Goal: Communication & Community: Answer question/provide support

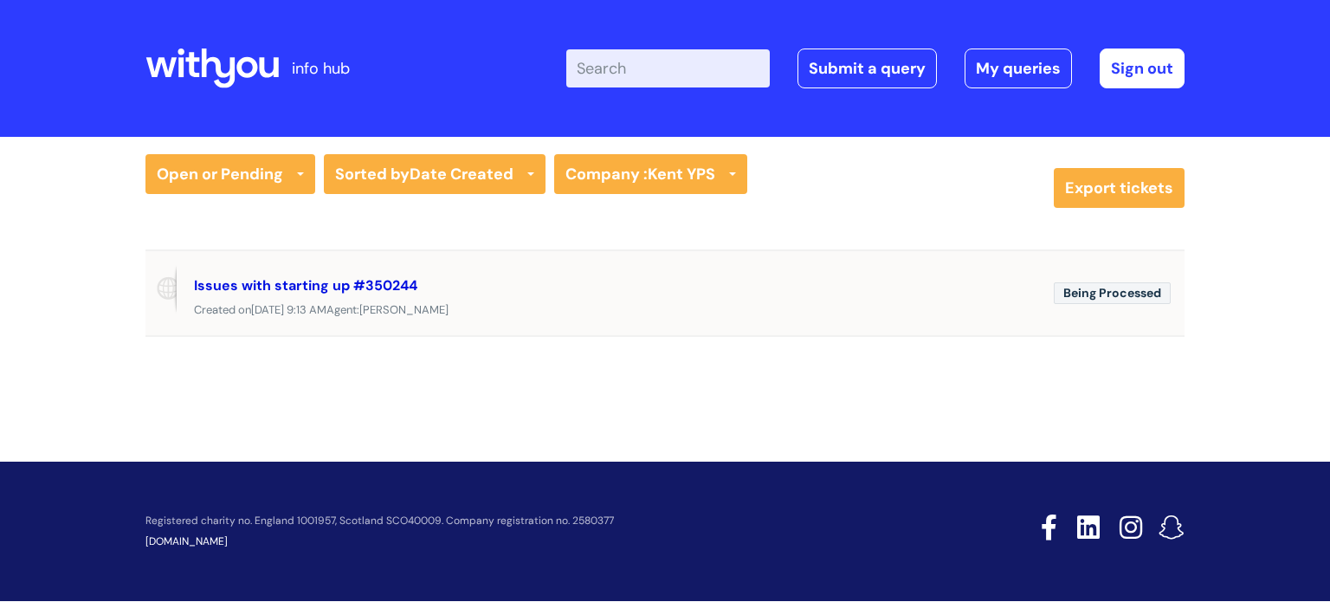
click at [399, 282] on link "Issues with starting up #350244" at bounding box center [305, 285] width 223 height 18
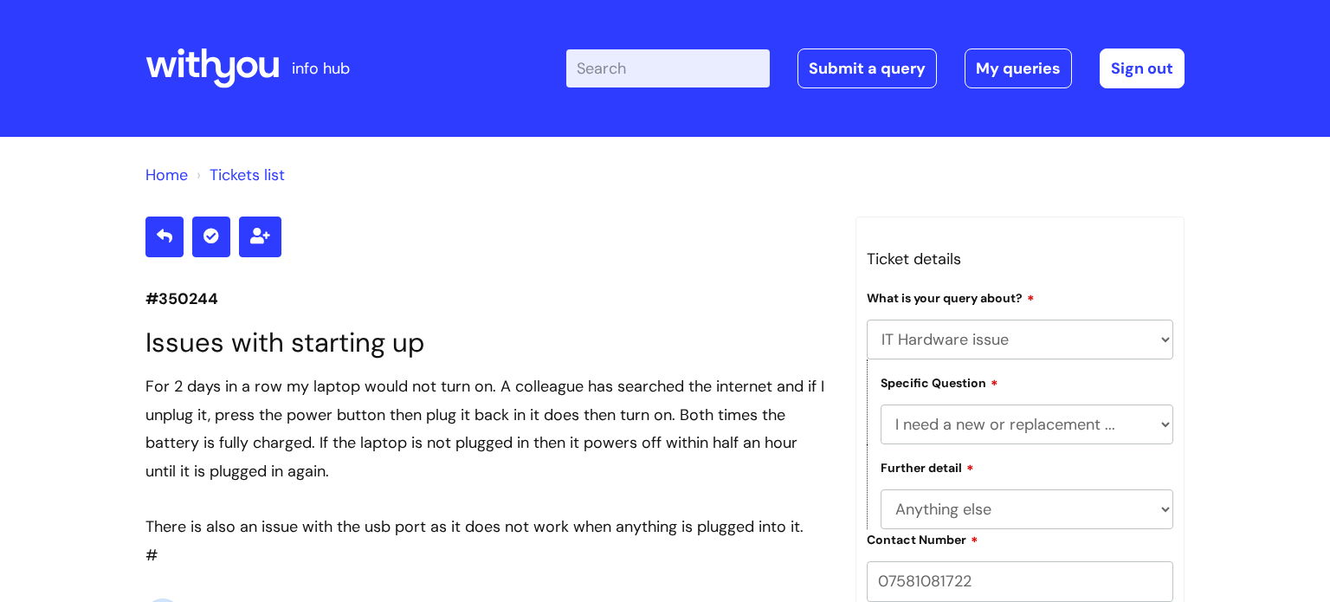
select select "IT Hardware issue"
select select "I need a new or replacement ..."
select select "Anything else"
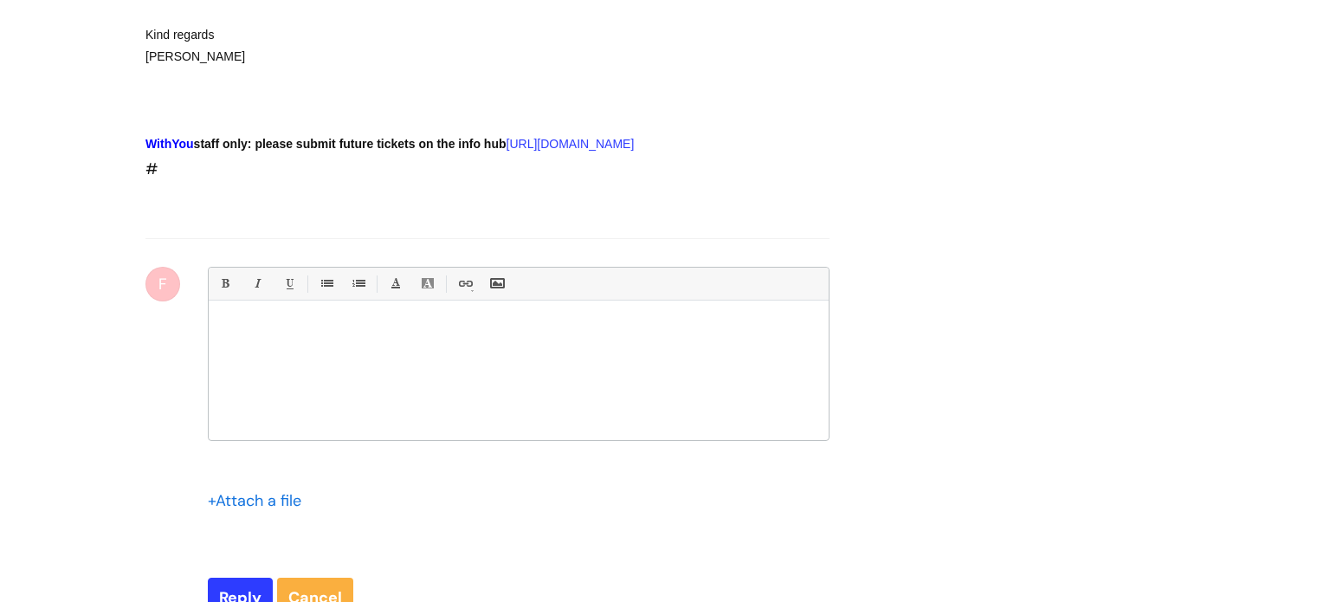
scroll to position [1608, 0]
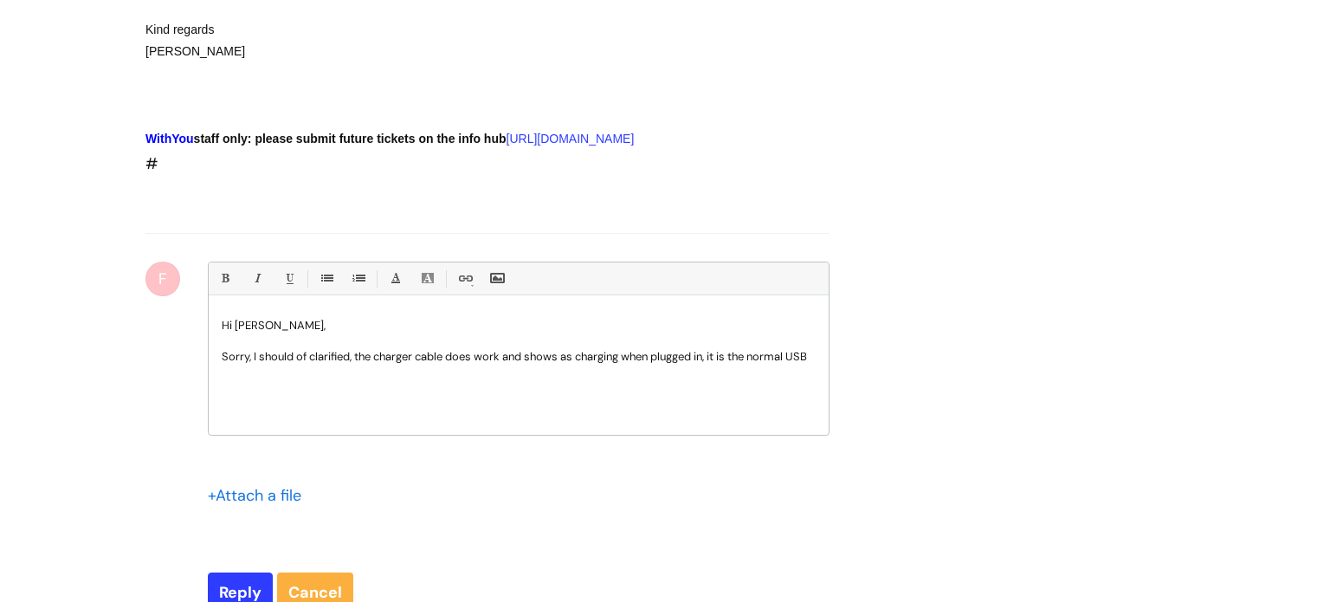
click at [713, 364] on p "Sorry, I should of clarified, the charger cable does work and shows as charging…" at bounding box center [519, 357] width 594 height 16
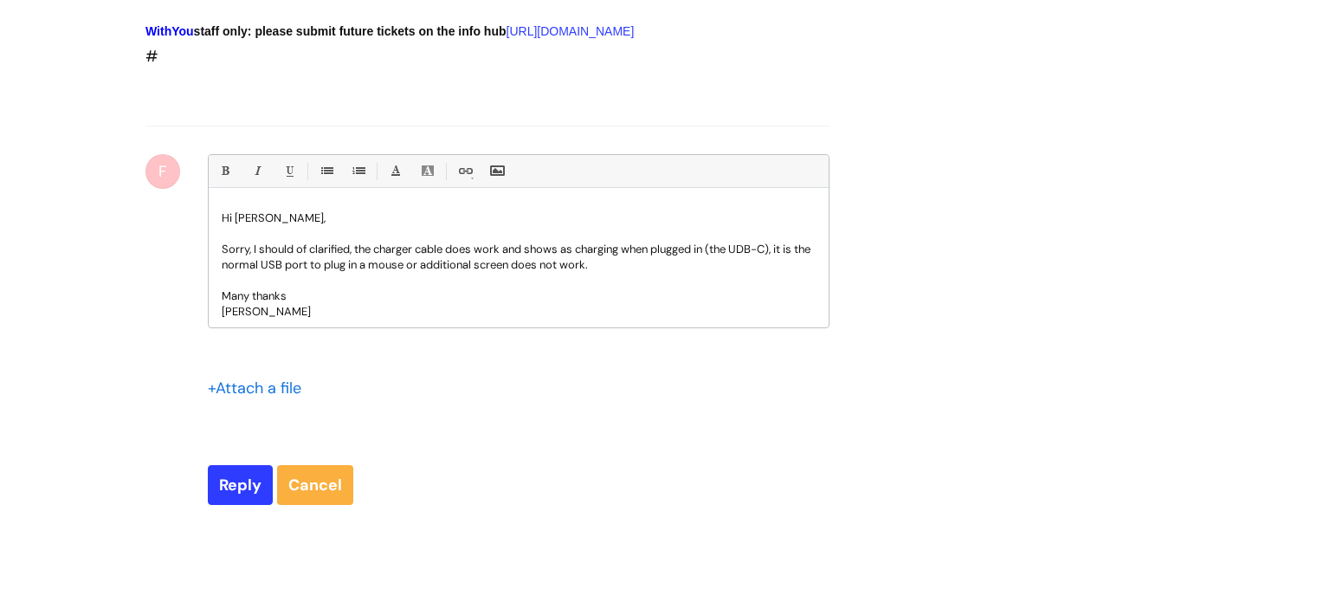
scroll to position [1734, 0]
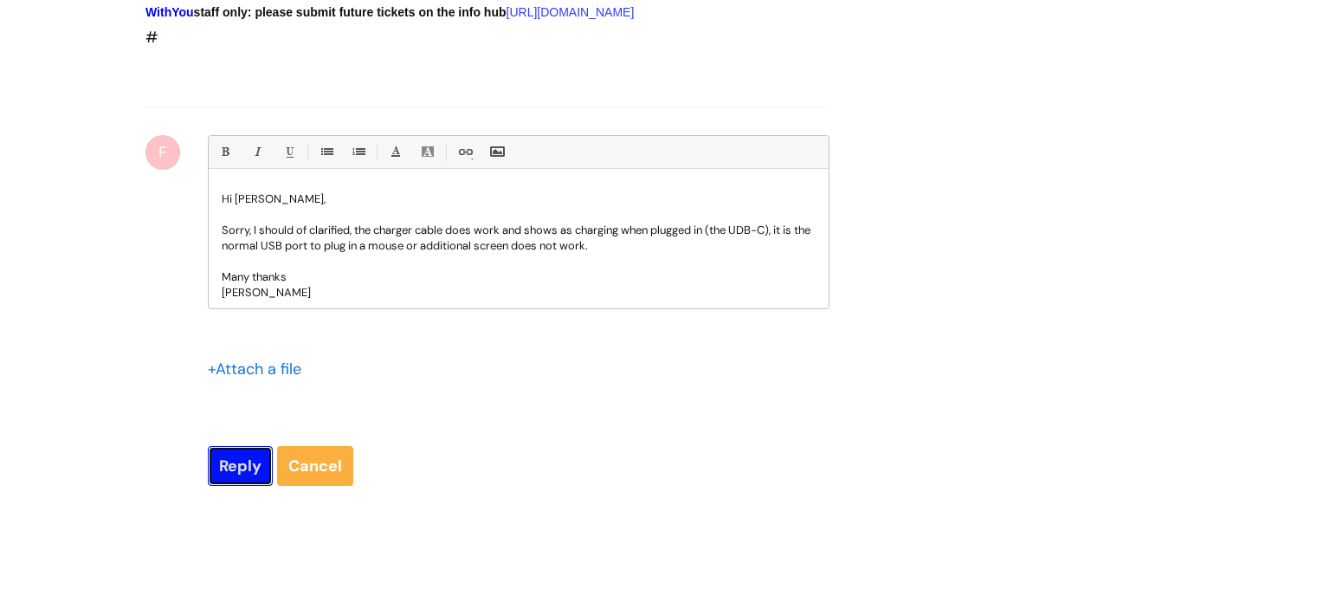
click at [238, 486] on input "Reply" at bounding box center [240, 466] width 65 height 40
type input "Please Wait..."
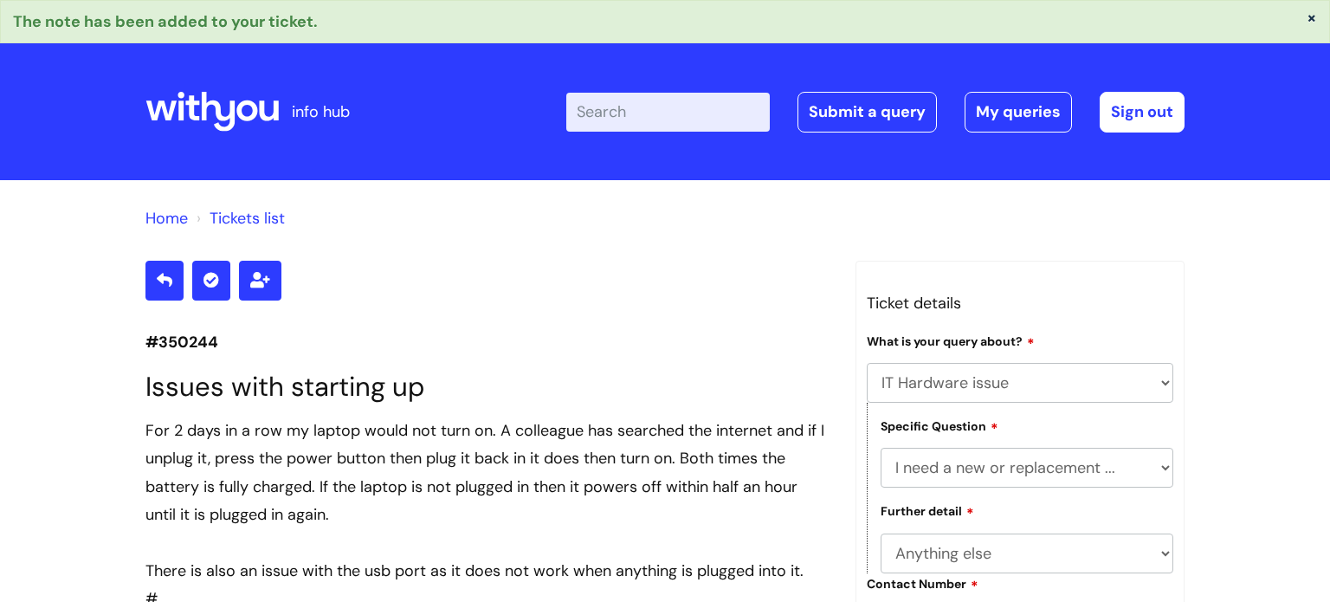
select select "IT Hardware issue"
select select "I need a new or replacement ..."
select select "Anything else"
click at [983, 108] on link "My queries" at bounding box center [1017, 112] width 107 height 40
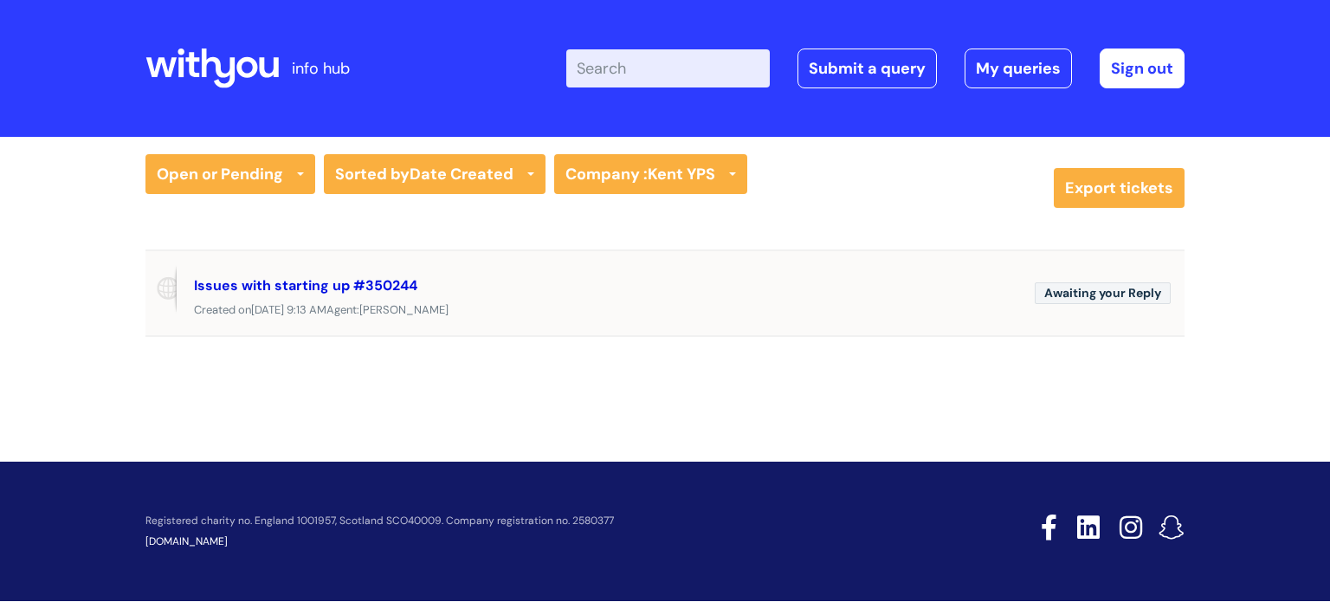
click at [350, 288] on link "Issues with starting up #350244" at bounding box center [305, 285] width 223 height 18
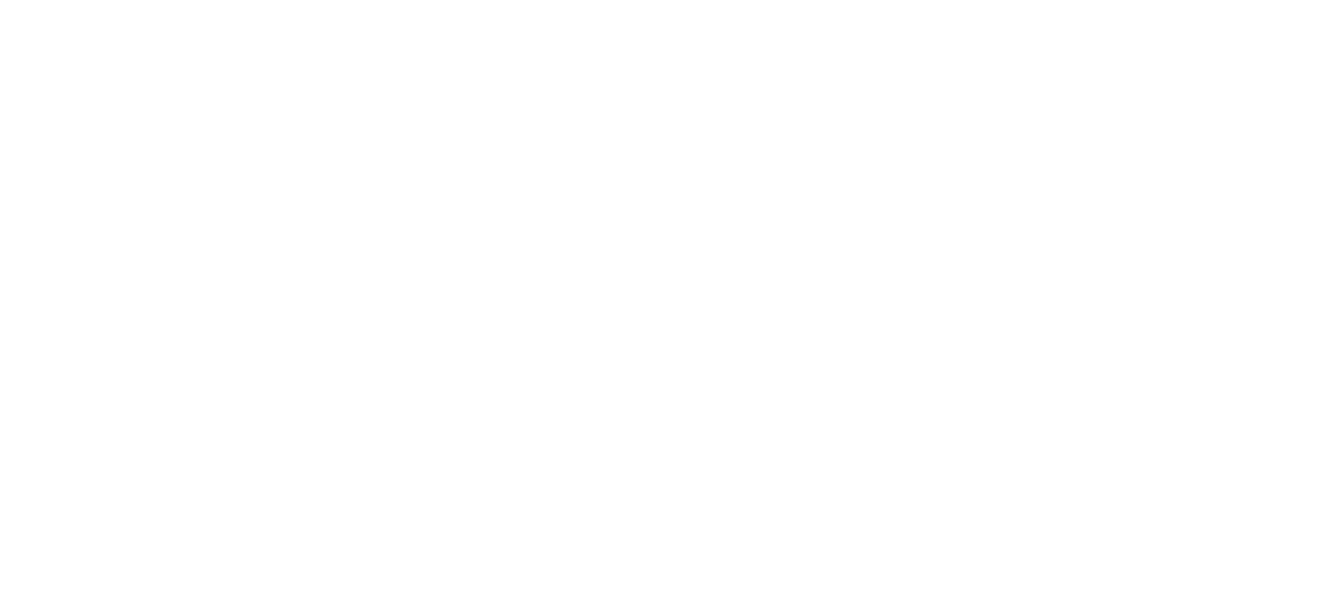
scroll to position [2555, 0]
select select "IT Hardware issue"
select select "I need a new or replacement ..."
select select "Anything else"
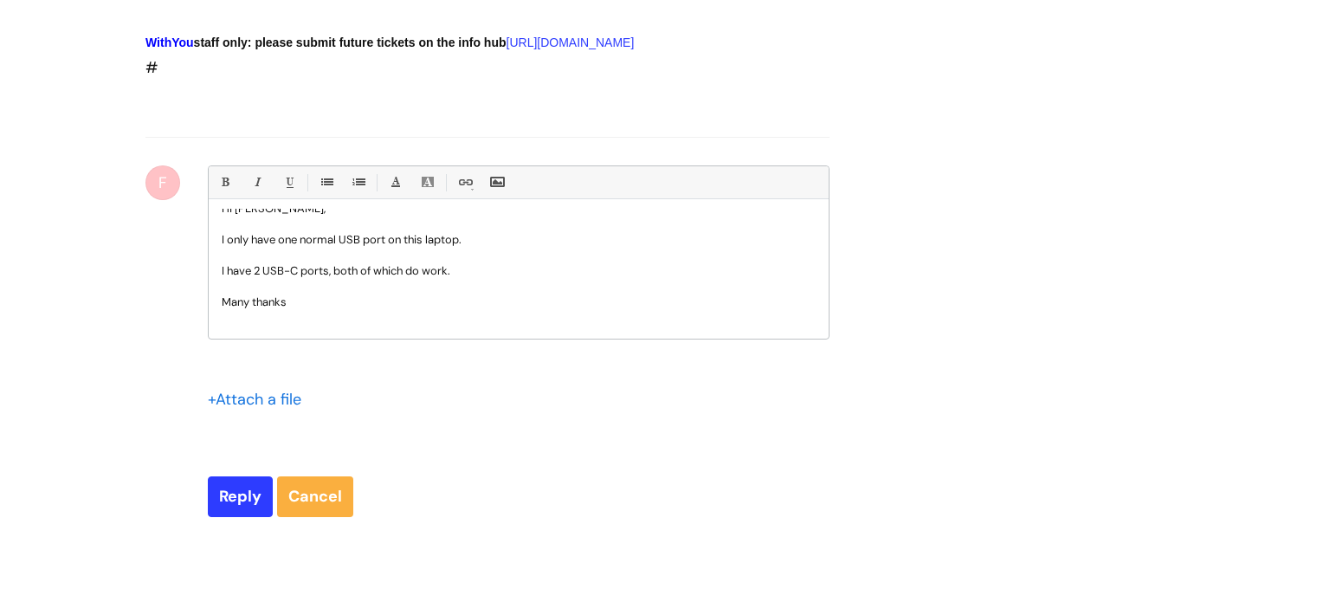
scroll to position [21, 0]
click at [235, 516] on input "Reply" at bounding box center [240, 496] width 65 height 40
type input "Please Wait..."
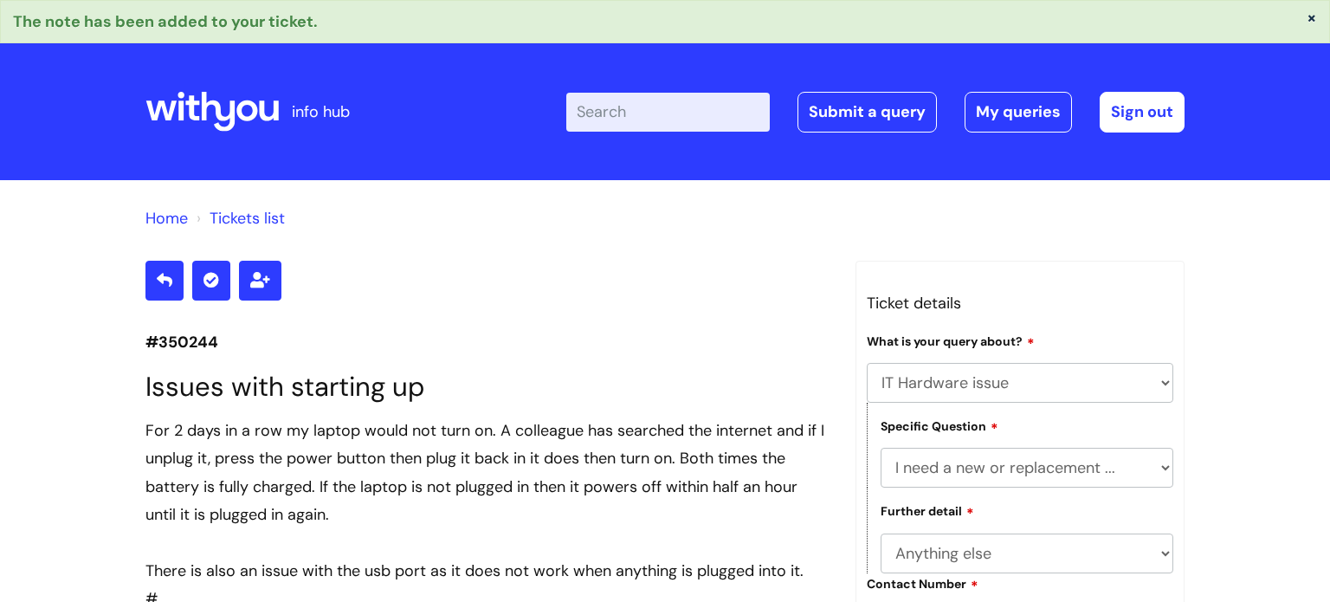
select select "IT Hardware issue"
select select "I need a new or replacement ..."
select select "Anything else"
